Goal: Task Accomplishment & Management: Manage account settings

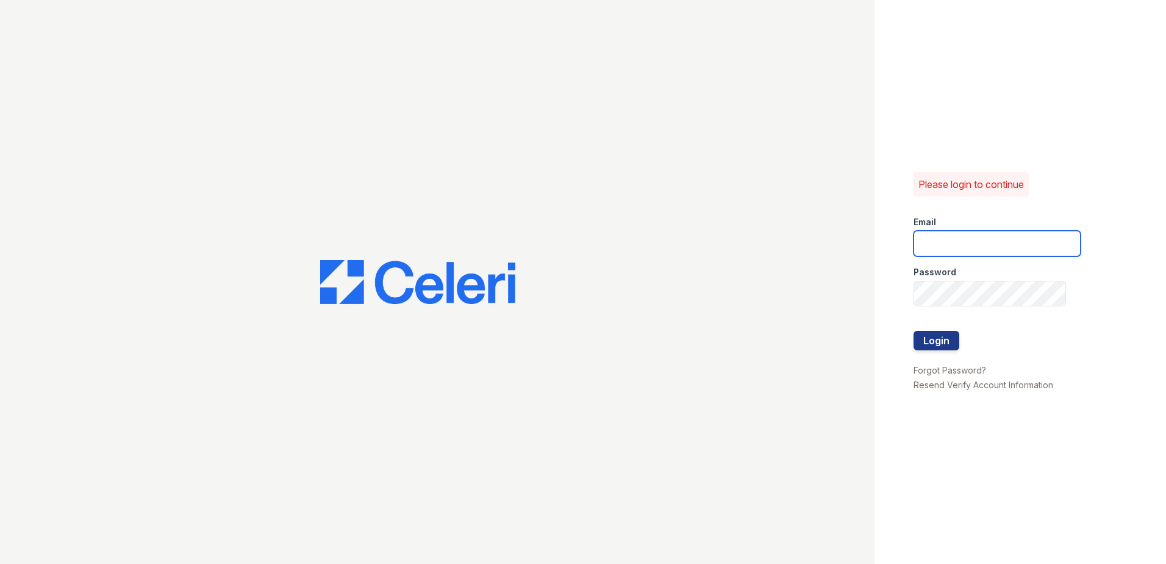
click at [955, 249] on input "email" at bounding box center [997, 244] width 167 height 26
type input "[EMAIL_ADDRESS][DOMAIN_NAME]"
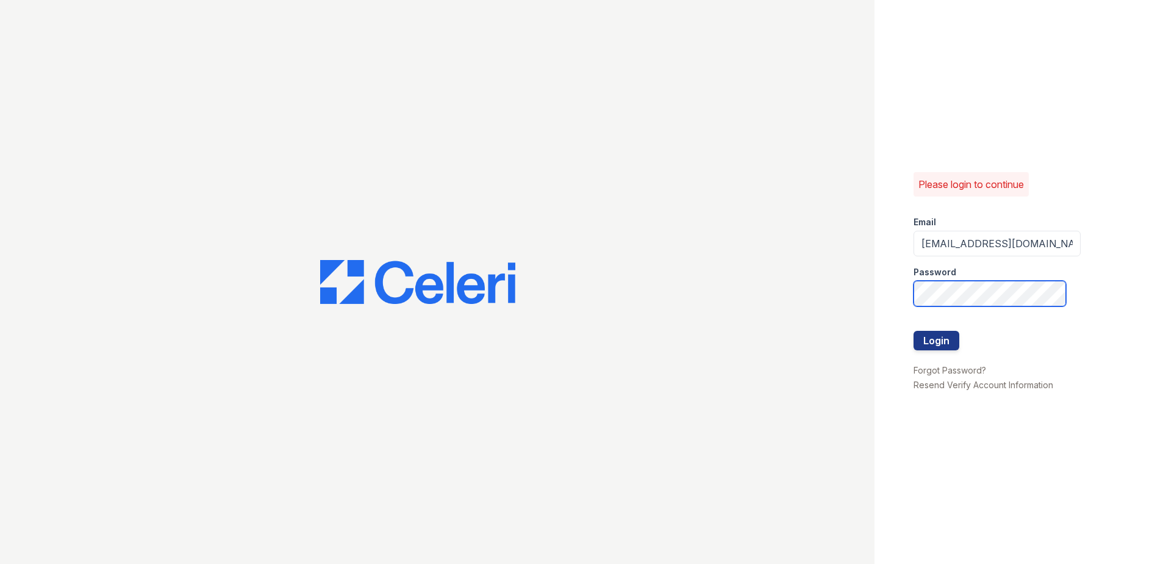
click at [914, 331] on button "Login" at bounding box center [937, 341] width 46 height 20
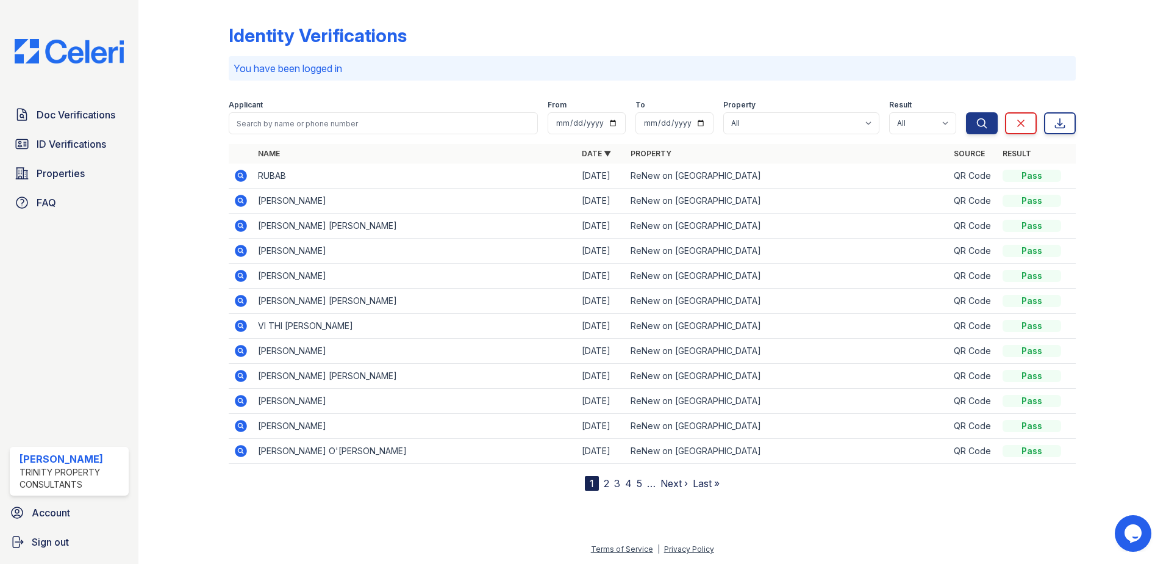
click at [790, 501] on div "Identity Verifications You have been logged in Filter Applicant From To Propert…" at bounding box center [652, 255] width 989 height 510
